Goal: Information Seeking & Learning: Compare options

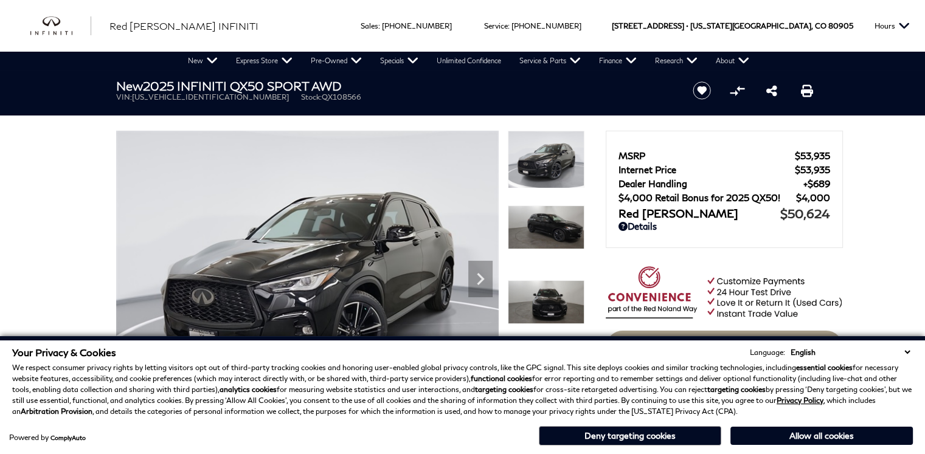
click at [760, 440] on button "Allow all cookies" at bounding box center [822, 436] width 183 height 18
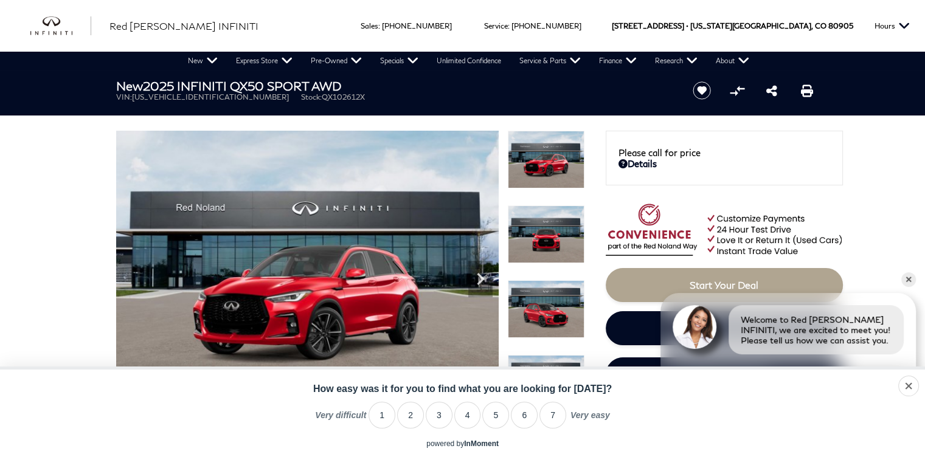
drag, startPoint x: 0, startPoint y: 0, endPoint x: 74, endPoint y: 161, distance: 177.2
